Goal: Task Accomplishment & Management: Manage account settings

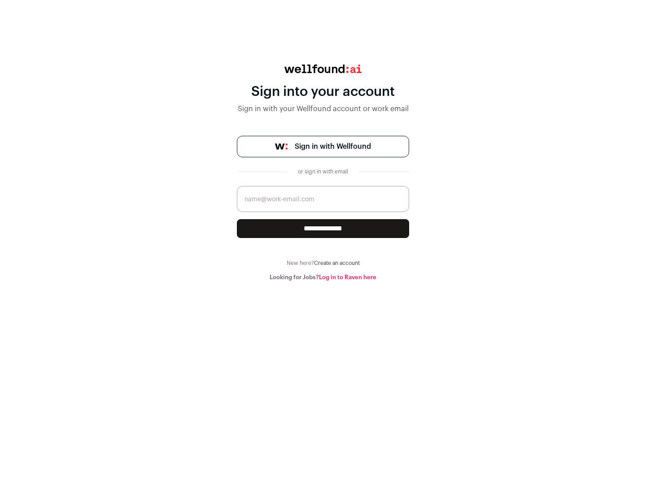
click at [332, 147] on span "Sign in with Wellfound" at bounding box center [333, 146] width 76 height 11
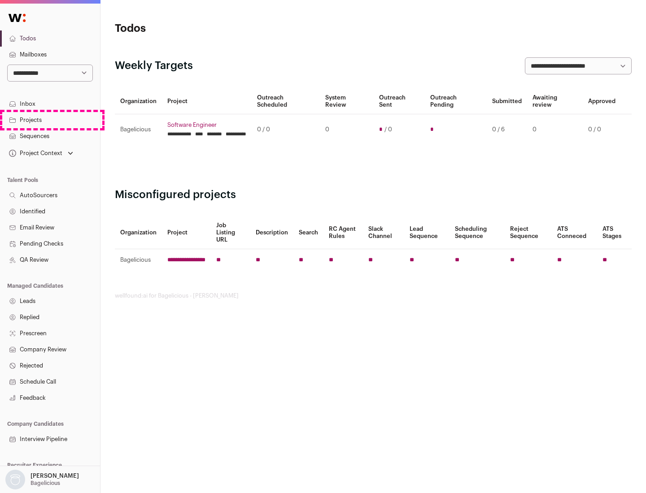
click at [50, 120] on link "Projects" at bounding box center [50, 120] width 100 height 16
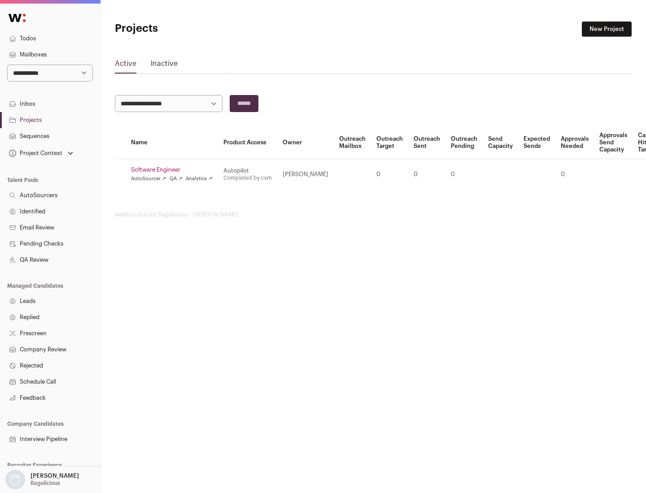
click at [175, 170] on link "Software Engineer" at bounding box center [172, 169] width 82 height 7
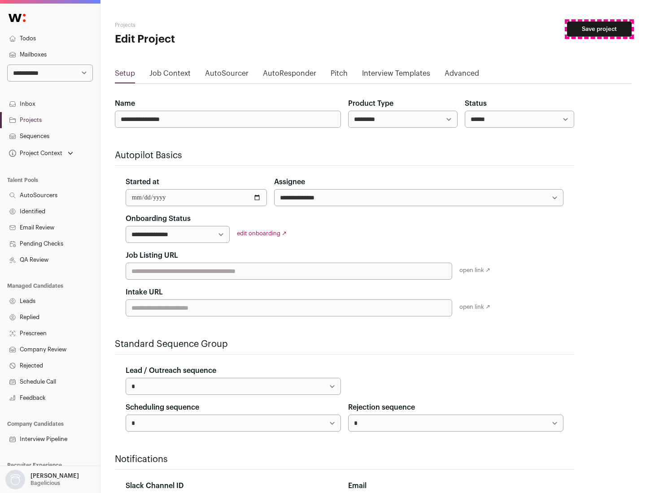
click at [599, 29] on button "Save project" at bounding box center [599, 29] width 65 height 15
